Goal: Complete application form

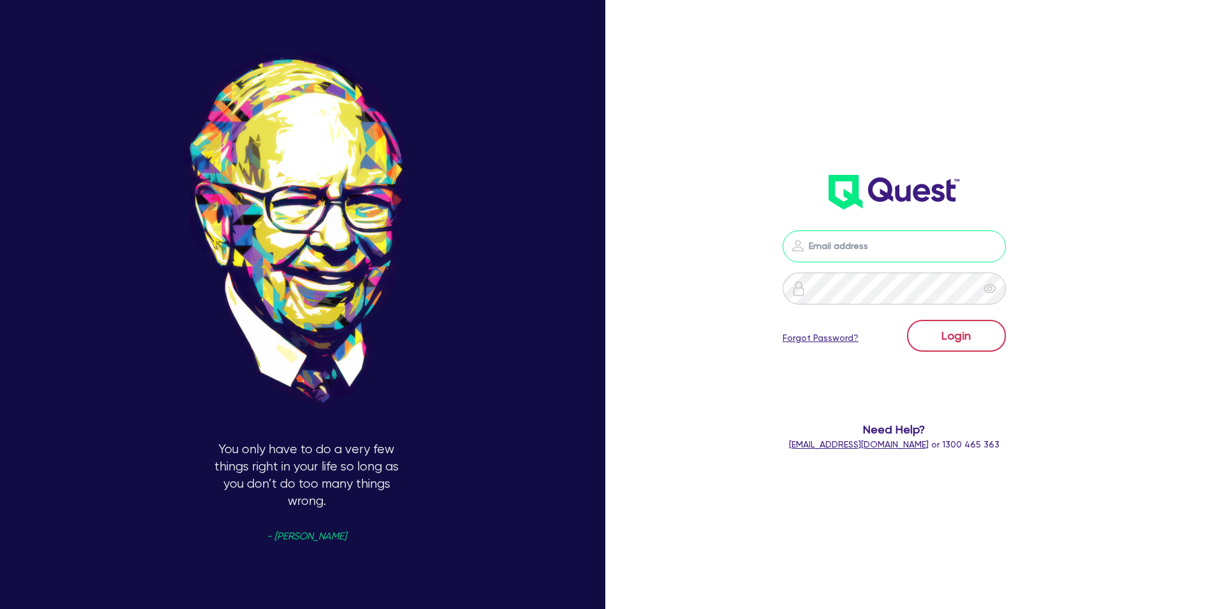
type input "[EMAIL_ADDRESS][DOMAIN_NAME]"
click at [974, 331] on button "Login" at bounding box center [956, 336] width 99 height 32
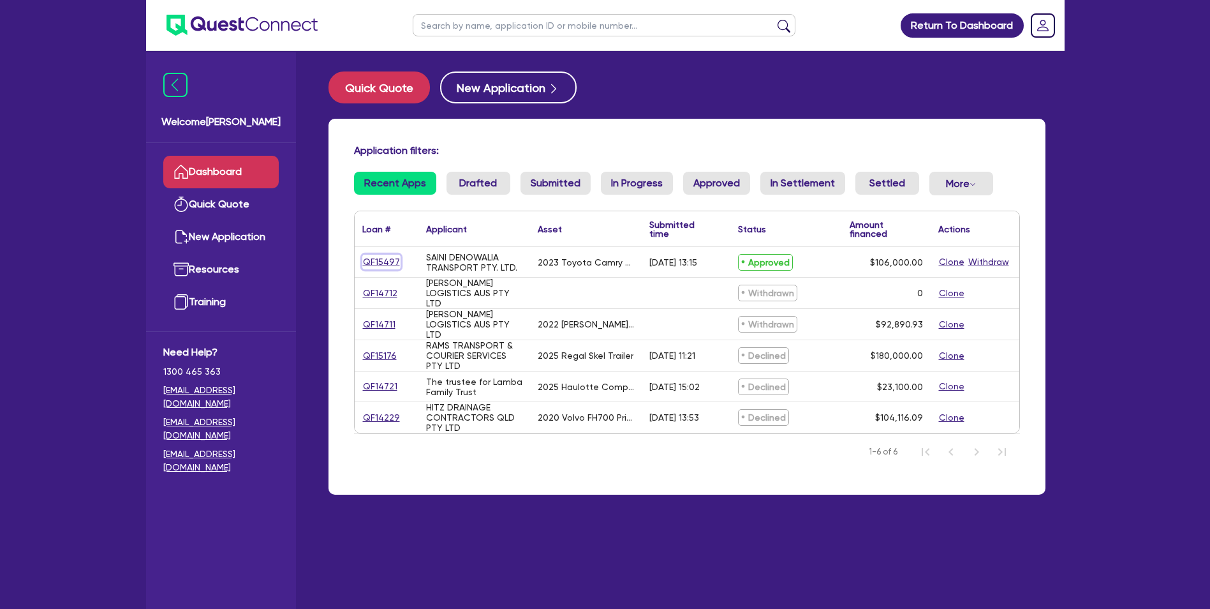
click at [382, 260] on link "QF15497" at bounding box center [381, 262] width 38 height 15
select select "Quest Finance - Own Book"
select select "CARS_AND_LIGHT_TRUCKS"
select select "PASSENGER_VEHICLES"
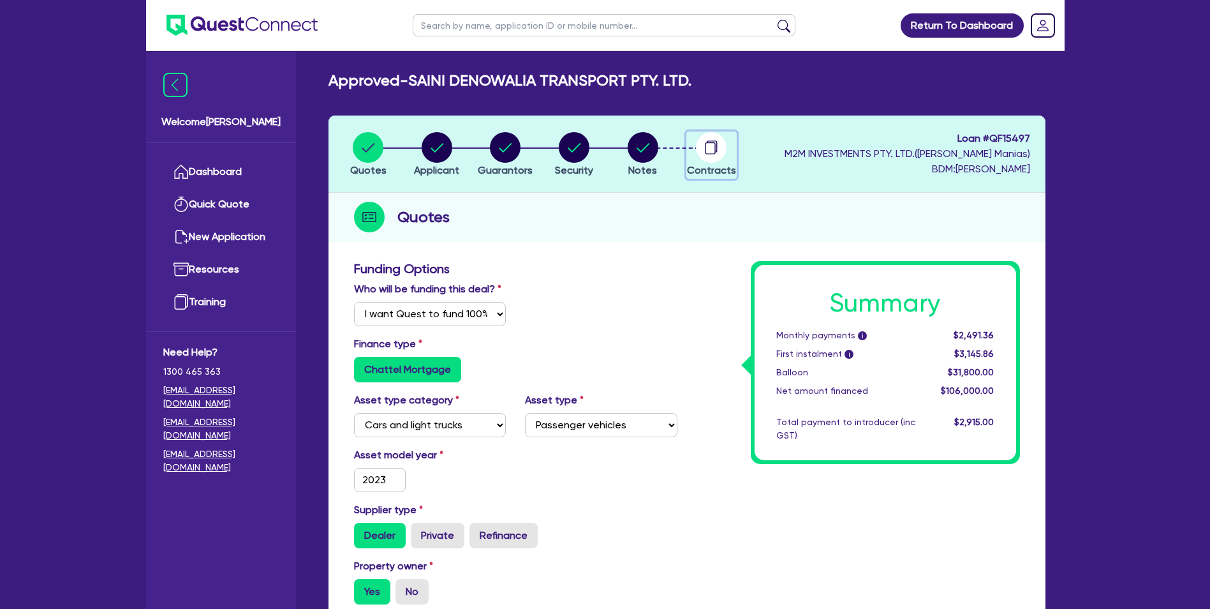
click at [712, 161] on circle "button" at bounding box center [711, 147] width 31 height 31
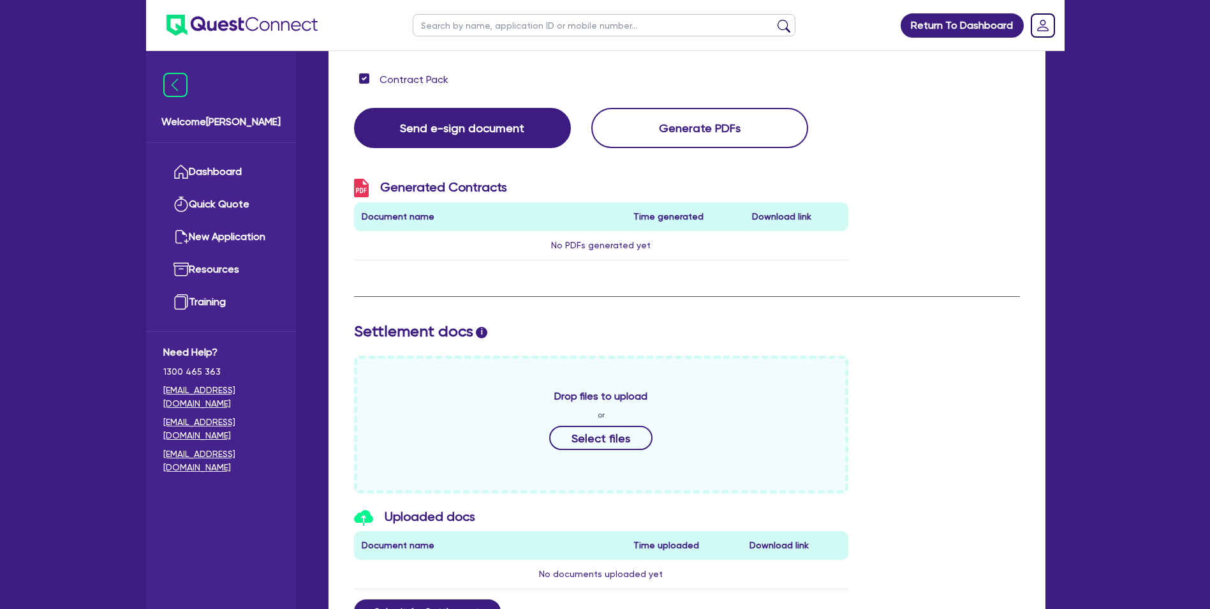
scroll to position [383, 0]
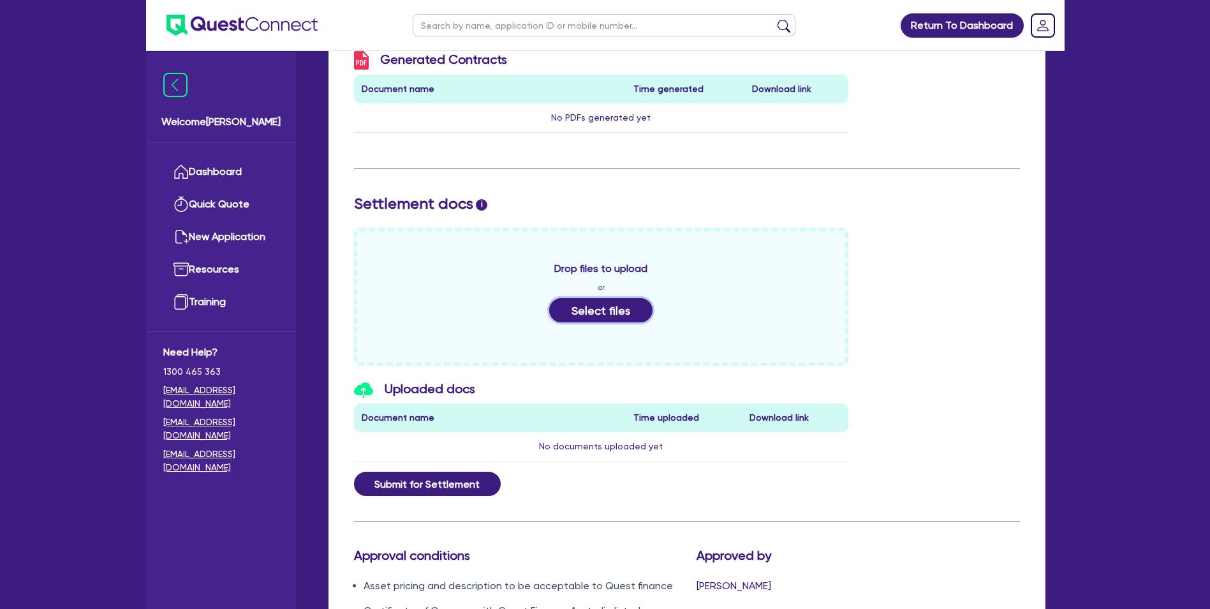
click at [609, 315] on button "Select files" at bounding box center [600, 310] width 103 height 24
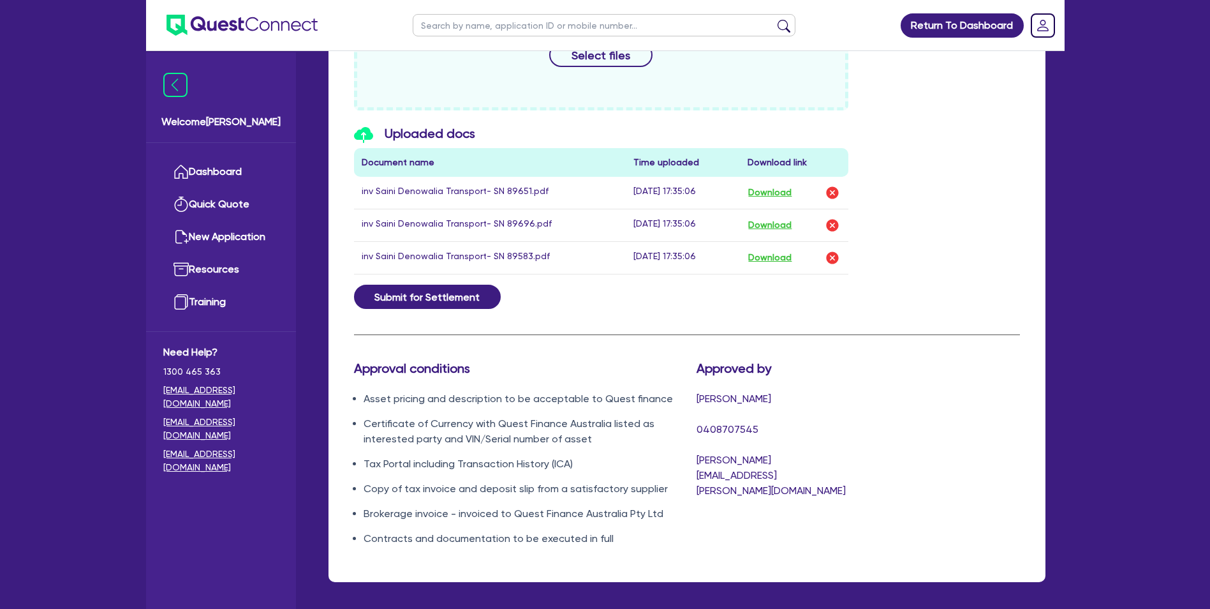
scroll to position [574, 0]
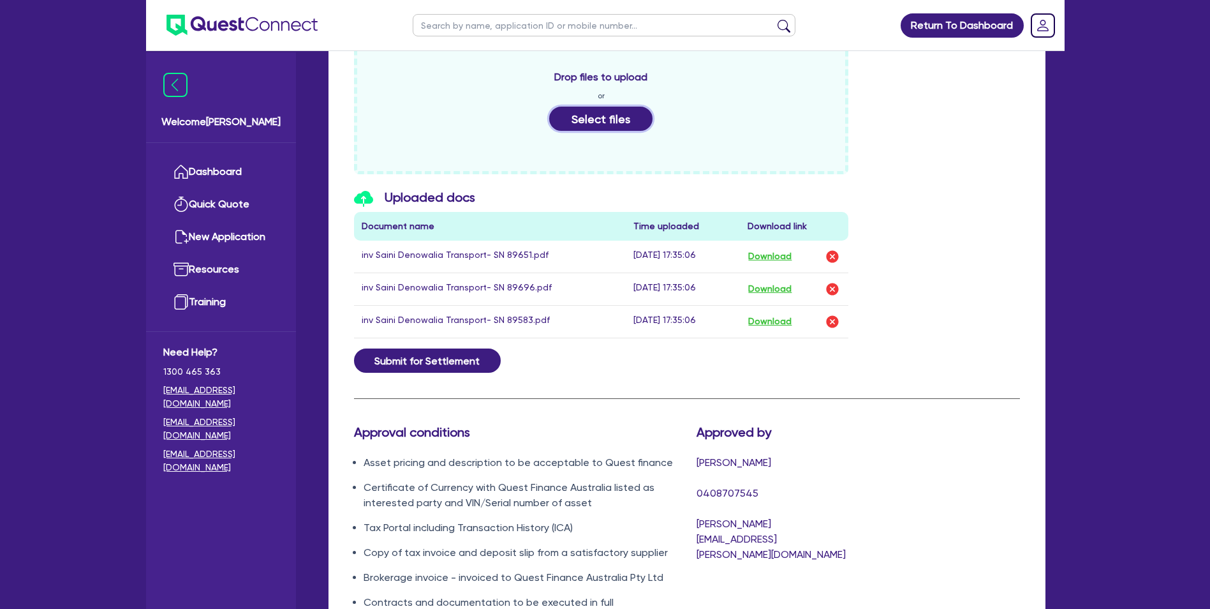
click at [586, 124] on button "Select files" at bounding box center [600, 119] width 103 height 24
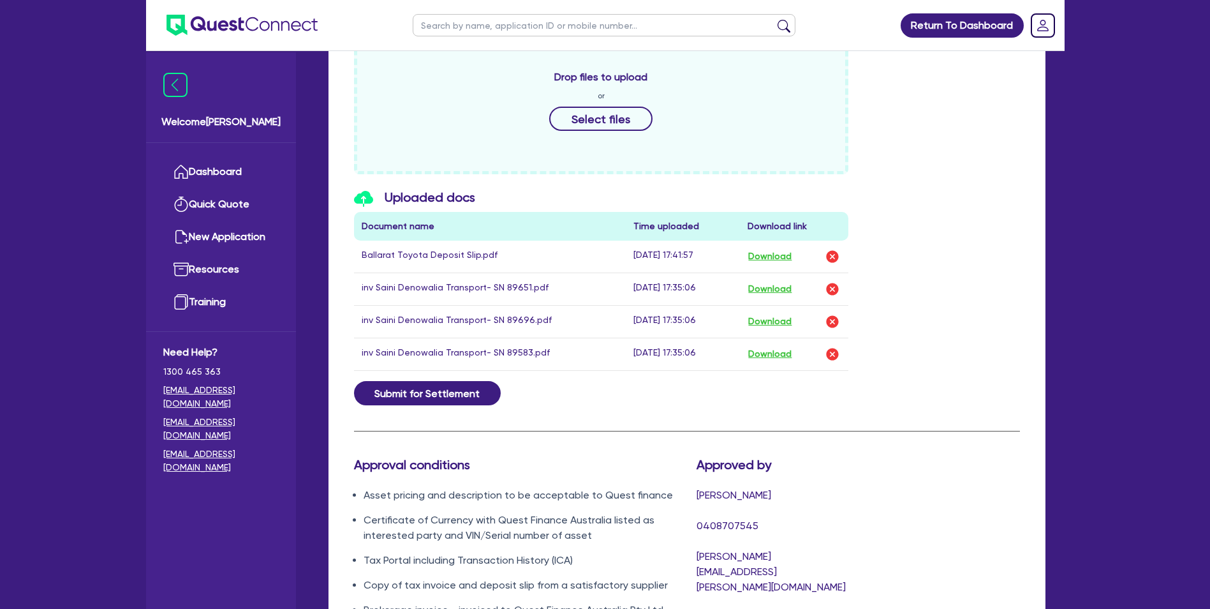
scroll to position [702, 0]
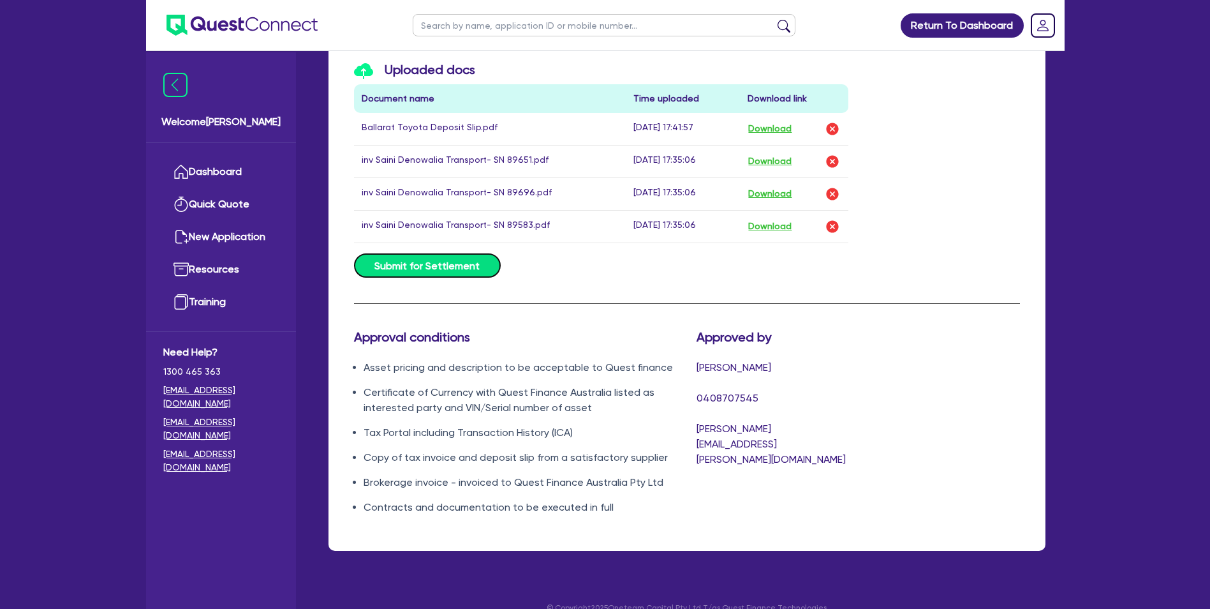
click at [409, 268] on button "Submit for Settlement" at bounding box center [427, 265] width 147 height 24
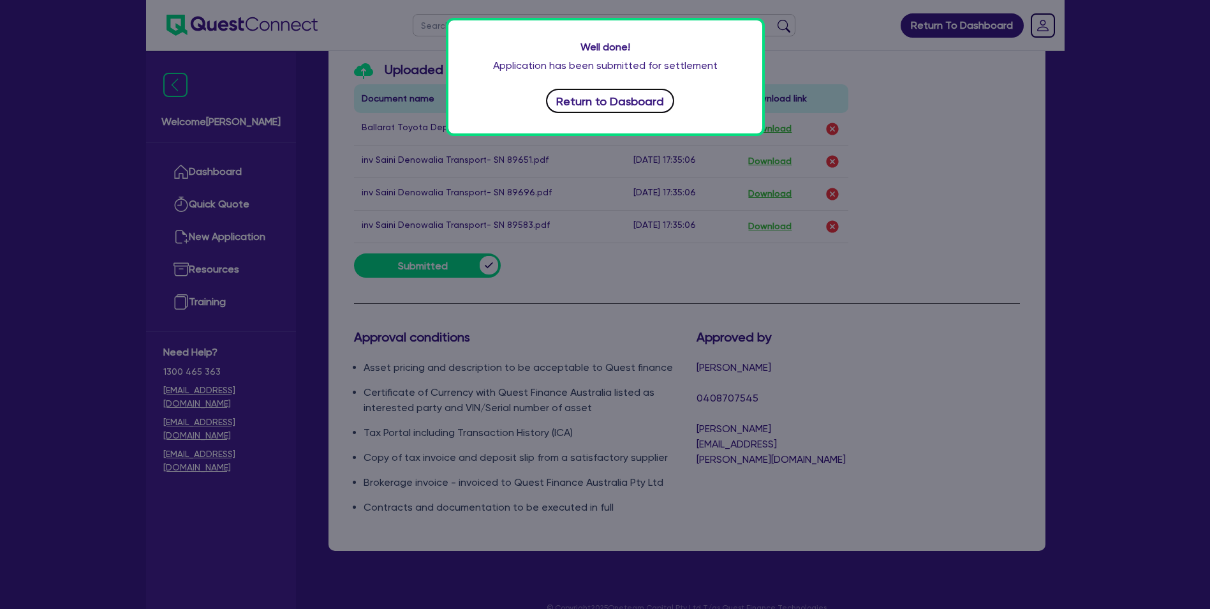
click at [616, 103] on button "Return to Dasboard" at bounding box center [610, 101] width 129 height 24
